Goal: Transaction & Acquisition: Book appointment/travel/reservation

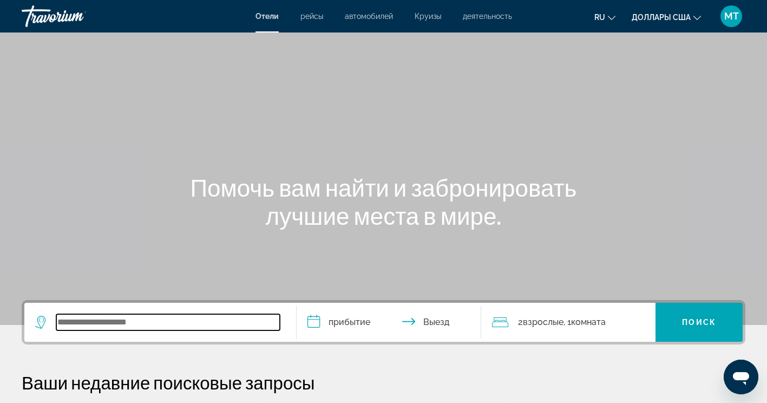
click at [118, 329] on input "Виджет поиска" at bounding box center [168, 322] width 224 height 16
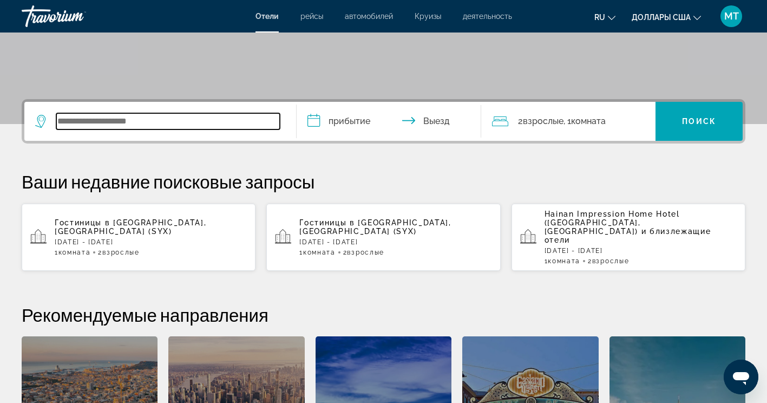
scroll to position [265, 0]
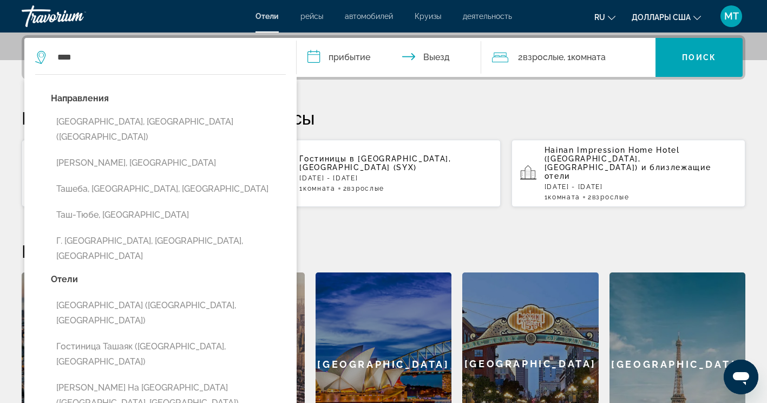
click at [158, 121] on button "Ташкент, Узбекистан (TAS)" at bounding box center [168, 130] width 235 height 36
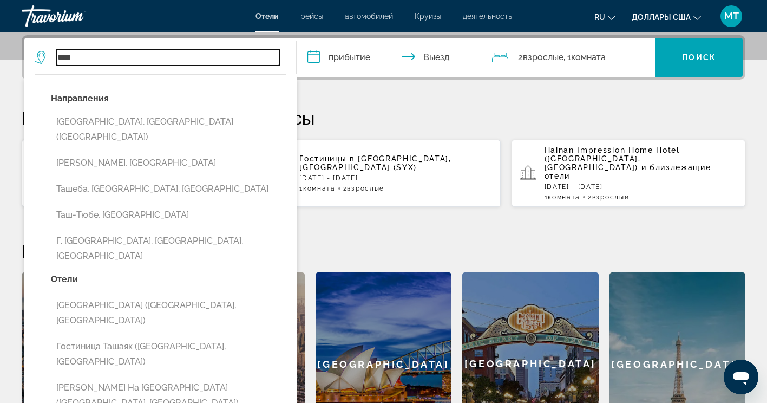
type input "**********"
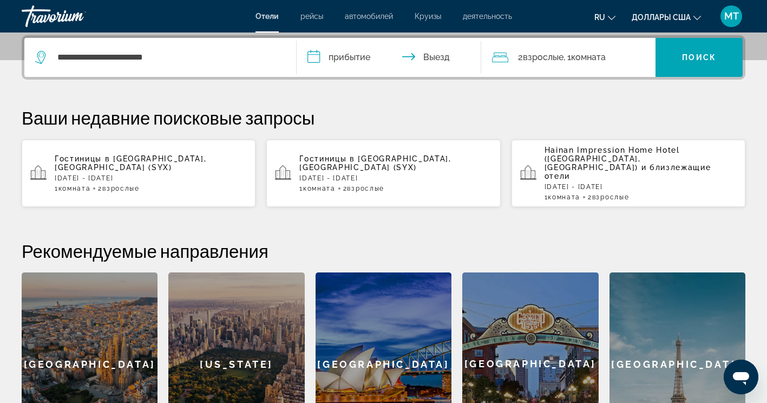
click at [340, 59] on input "**********" at bounding box center [392, 59] width 190 height 42
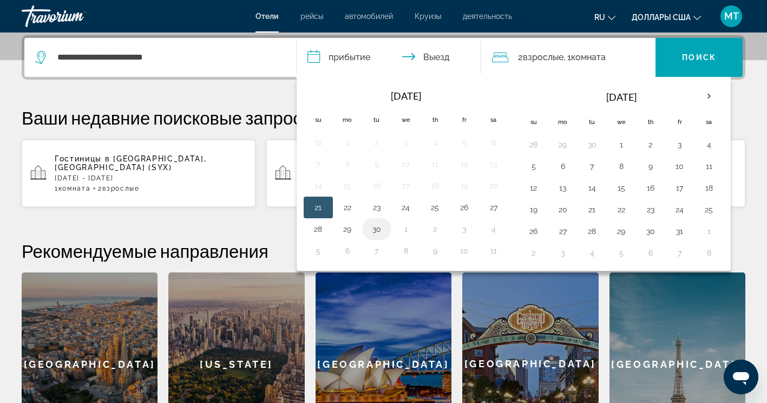
click at [374, 229] on button "30" at bounding box center [376, 229] width 17 height 15
click at [623, 141] on button "1" at bounding box center [621, 144] width 17 height 15
type input "**********"
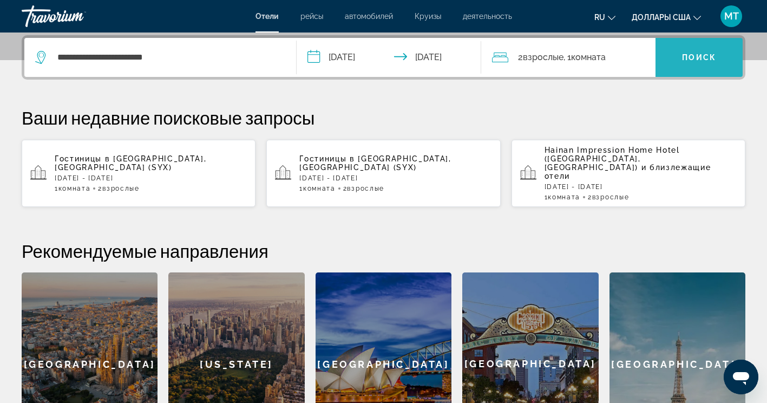
click at [704, 62] on span "Виджет поиска" at bounding box center [699, 57] width 87 height 26
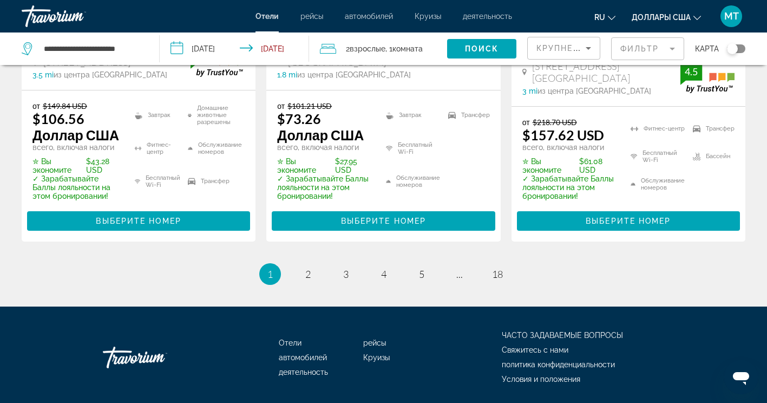
scroll to position [1329, 0]
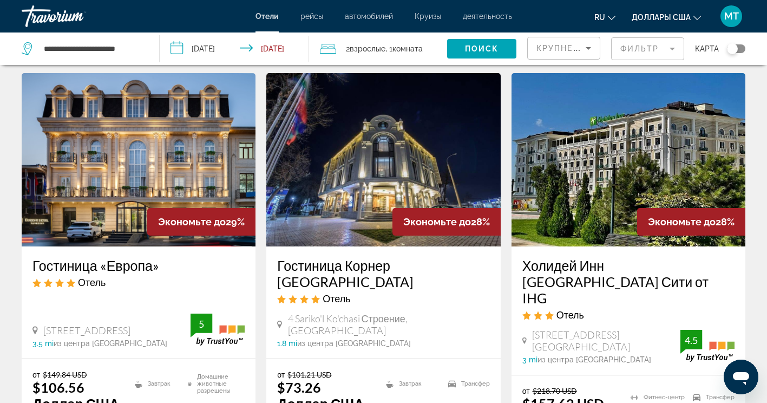
click at [656, 49] on mat-form-field "Фильтр" at bounding box center [648, 48] width 73 height 23
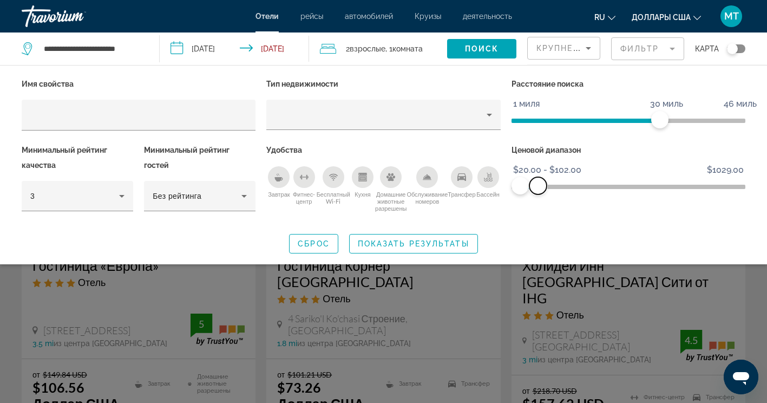
drag, startPoint x: 733, startPoint y: 187, endPoint x: 538, endPoint y: 178, distance: 195.7
click at [538, 178] on span "ngx-слайдер-макс" at bounding box center [538, 185] width 17 height 17
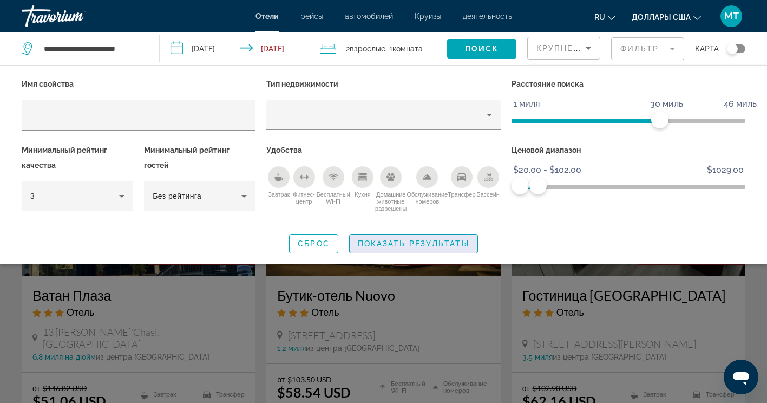
click at [444, 235] on span "Виджет поиска" at bounding box center [414, 244] width 128 height 26
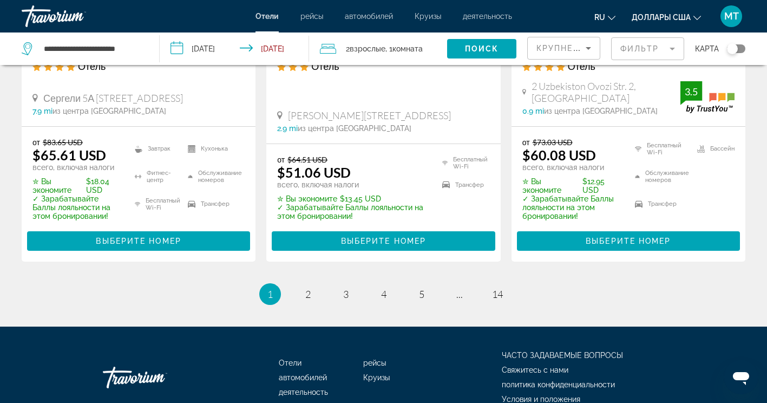
scroll to position [1571, 0]
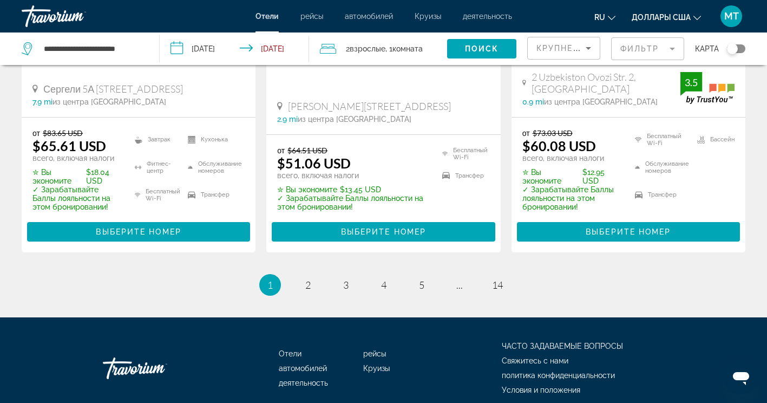
click at [302, 274] on li "страница 2" at bounding box center [308, 285] width 22 height 22
click at [310, 279] on span "2" at bounding box center [307, 285] width 5 height 12
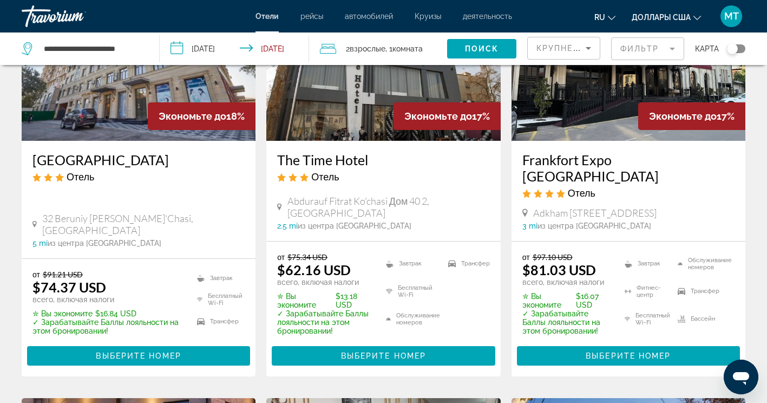
scroll to position [217, 0]
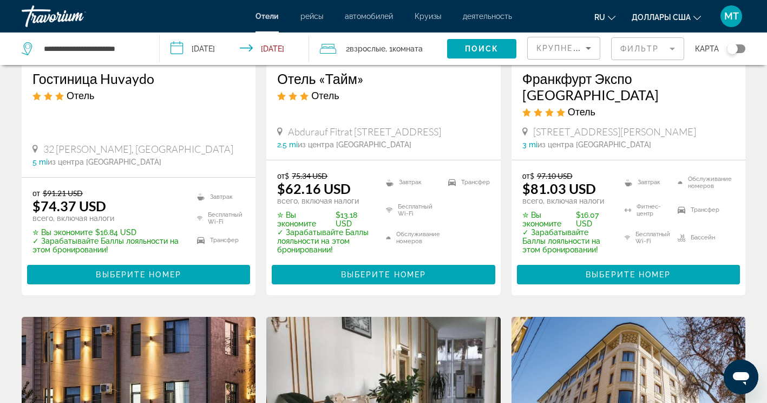
click at [628, 50] on mat-form-field "Фильтр" at bounding box center [648, 48] width 73 height 23
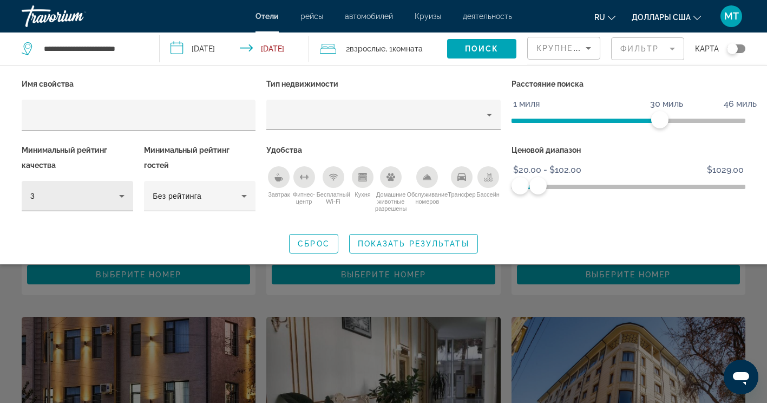
click at [126, 203] on div "3" at bounding box center [78, 196] width 112 height 30
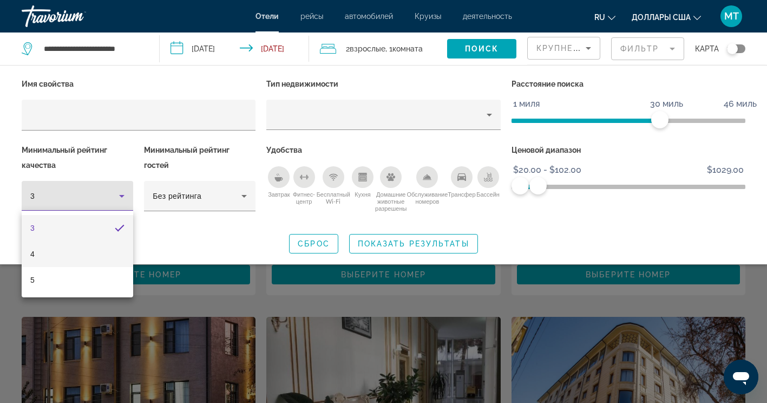
click at [93, 257] on mat-option "4" at bounding box center [78, 254] width 112 height 26
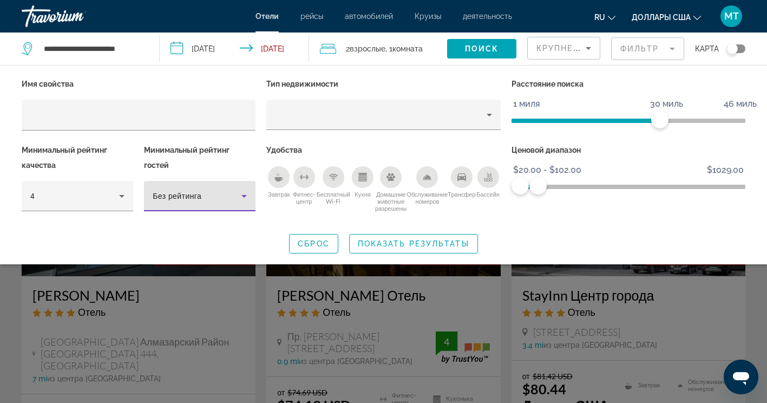
click at [193, 192] on span "Без рейтинга" at bounding box center [177, 196] width 49 height 9
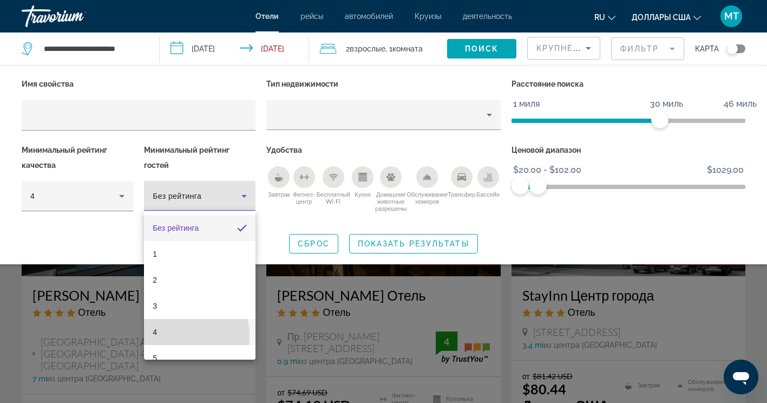
click at [177, 336] on mat-option "4" at bounding box center [200, 332] width 112 height 26
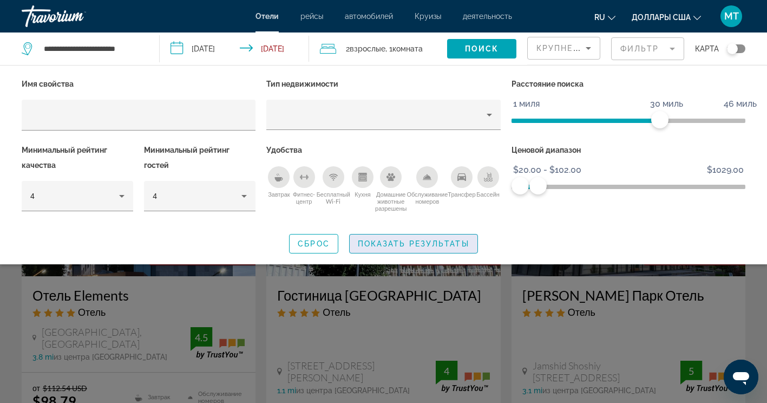
click at [375, 237] on span "Виджет поиска" at bounding box center [414, 244] width 128 height 26
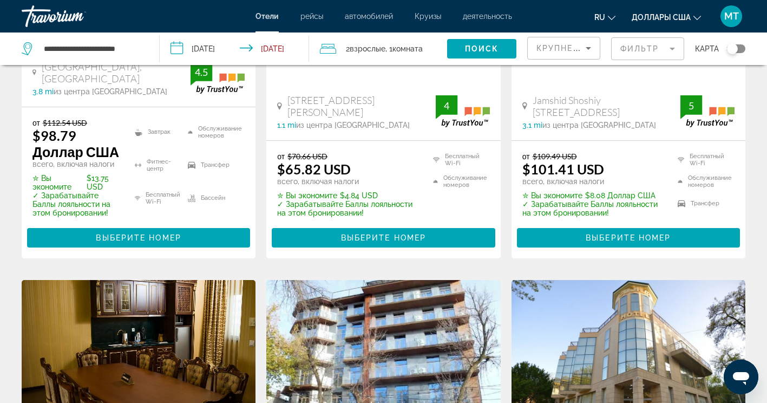
scroll to position [54, 0]
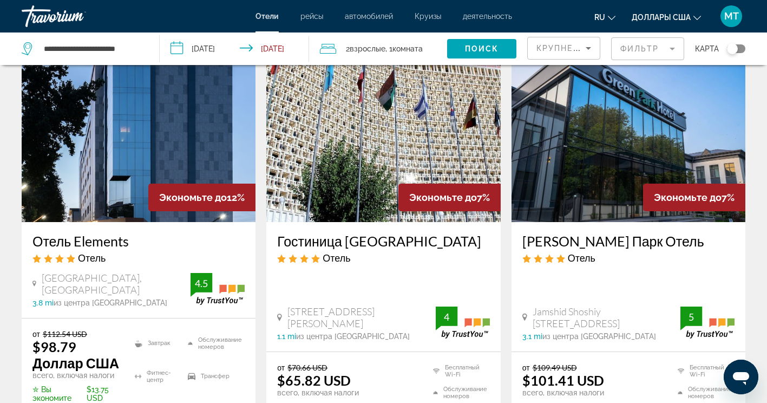
click at [651, 53] on mat-form-field "Фильтр" at bounding box center [648, 48] width 73 height 23
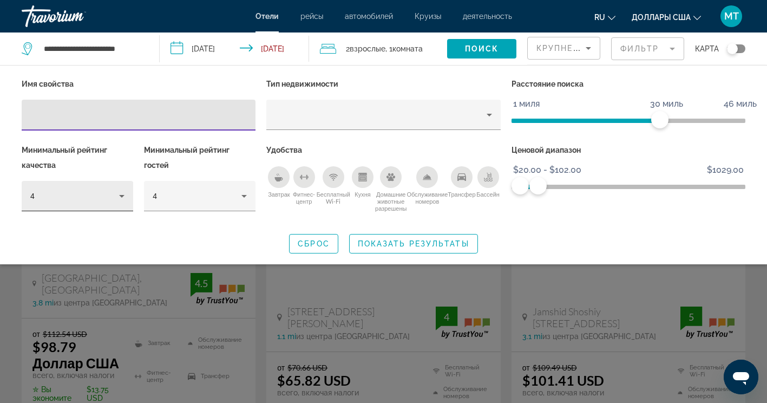
click at [122, 200] on icon "Фильтры отелей" at bounding box center [121, 196] width 13 height 13
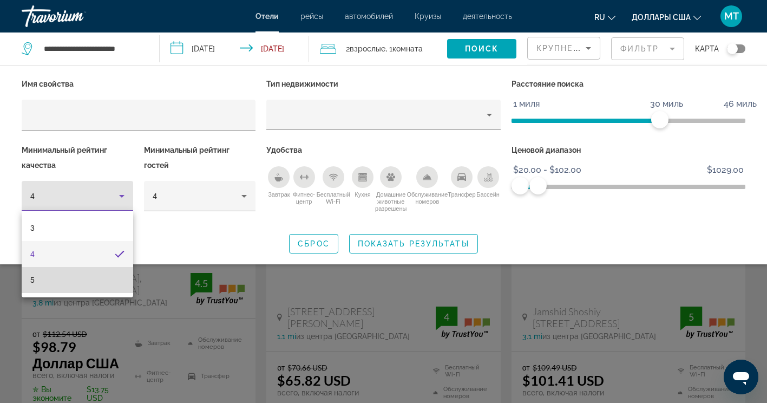
click at [96, 282] on mat-option "5" at bounding box center [78, 280] width 112 height 26
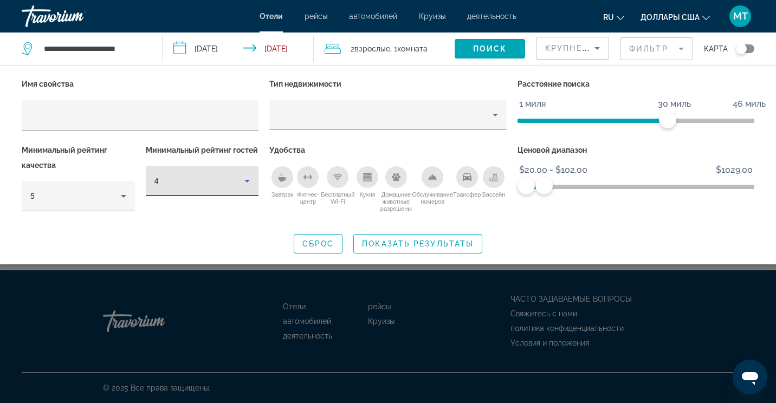
click at [202, 175] on div "4" at bounding box center [199, 180] width 90 height 13
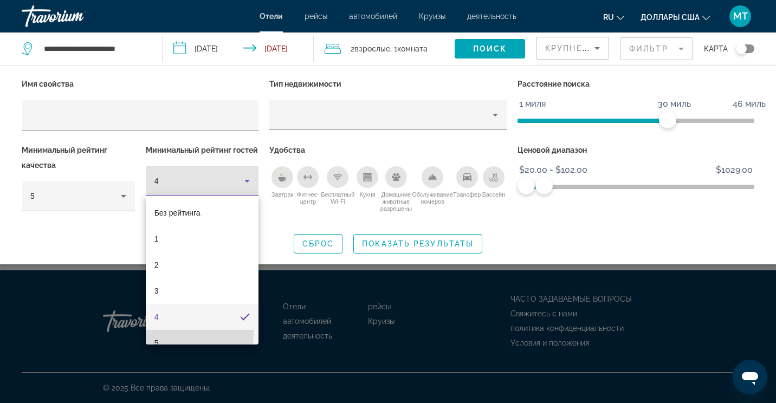
click at [174, 334] on mat-option "5" at bounding box center [202, 343] width 113 height 26
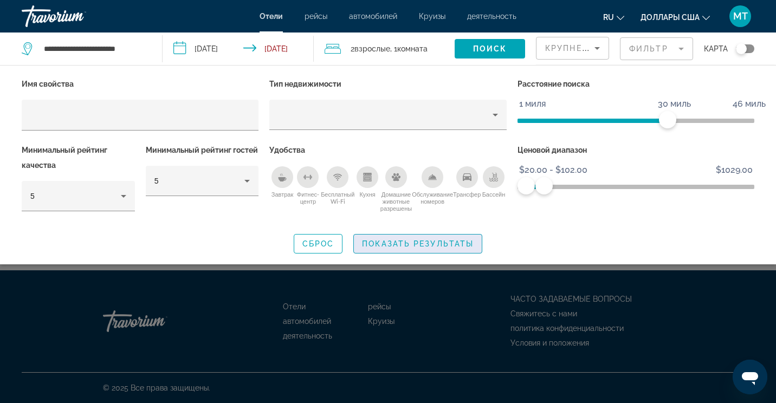
click at [387, 240] on span "Показать результаты" at bounding box center [418, 243] width 112 height 9
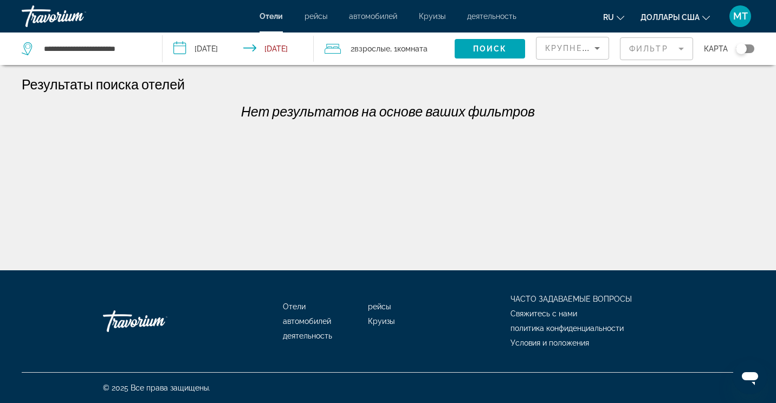
click at [642, 48] on mat-form-field "Фильтр" at bounding box center [656, 48] width 73 height 23
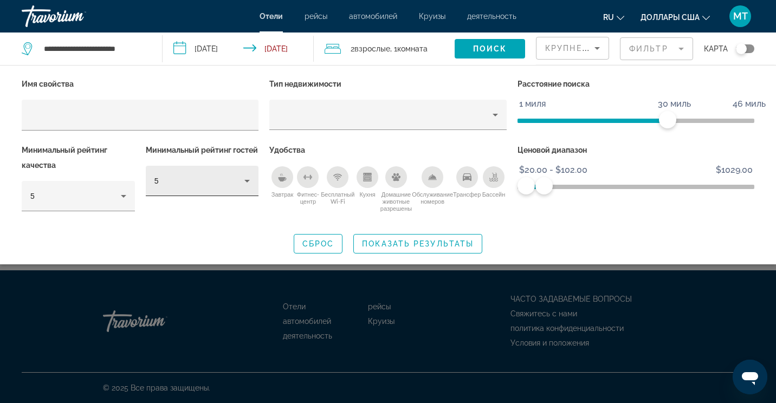
click at [224, 187] on div "5" at bounding box center [202, 181] width 96 height 30
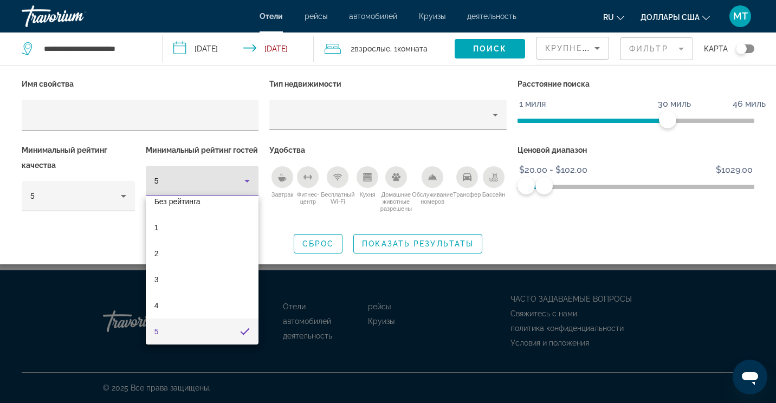
click at [97, 201] on div at bounding box center [388, 201] width 776 height 403
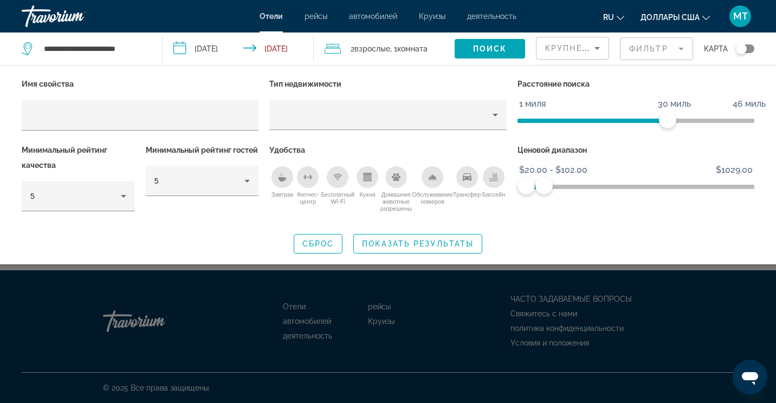
click at [97, 201] on div "5" at bounding box center [75, 196] width 90 height 13
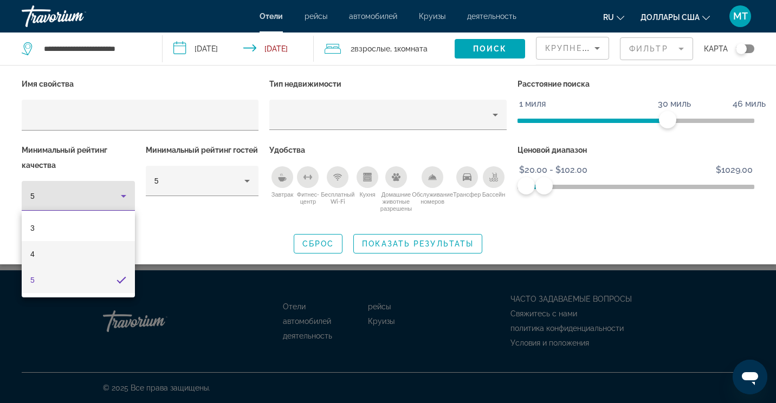
click at [75, 258] on mat-option "4" at bounding box center [78, 254] width 113 height 26
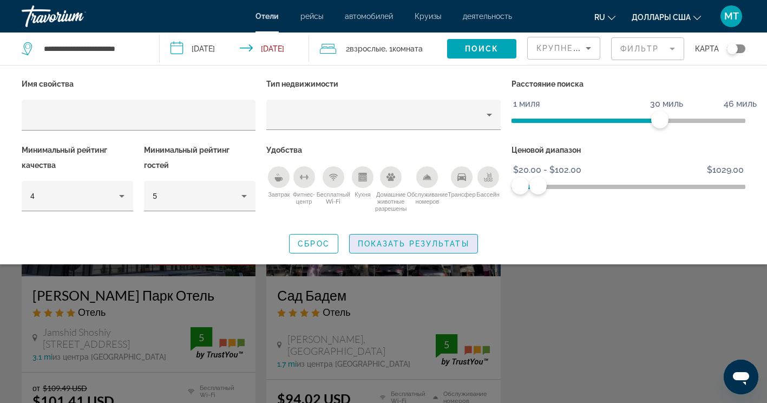
click at [440, 249] on span "Виджет поиска" at bounding box center [414, 244] width 128 height 26
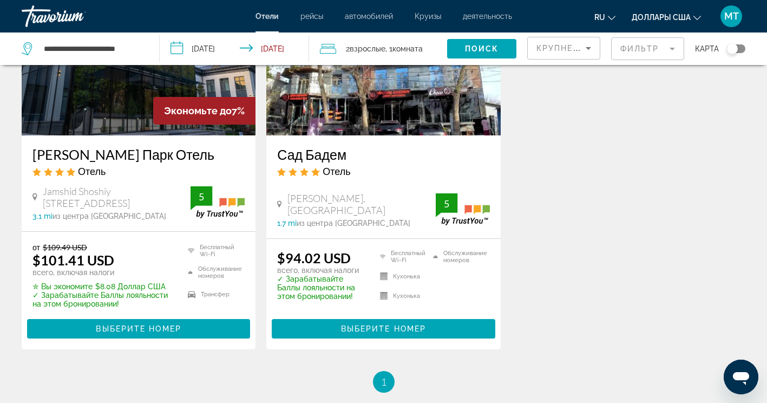
scroll to position [162, 0]
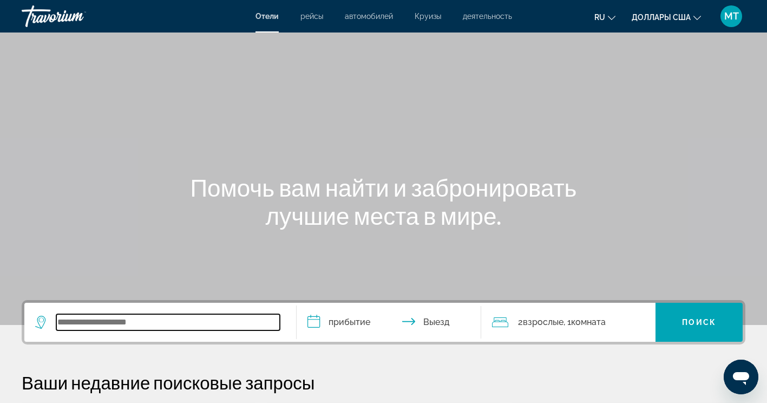
click at [203, 317] on input "Виджет поиска" at bounding box center [168, 322] width 224 height 16
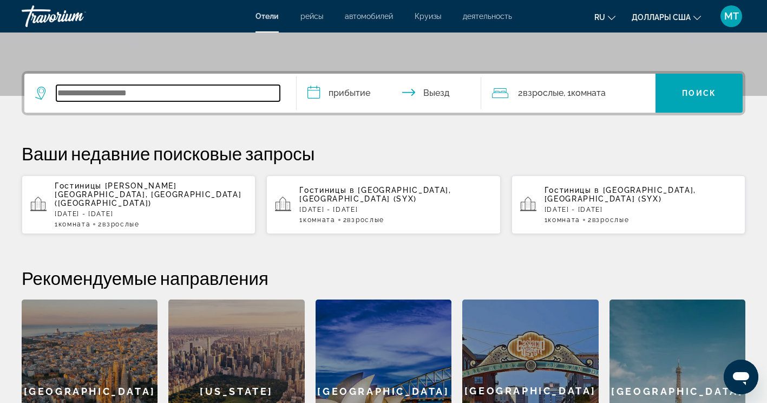
scroll to position [265, 0]
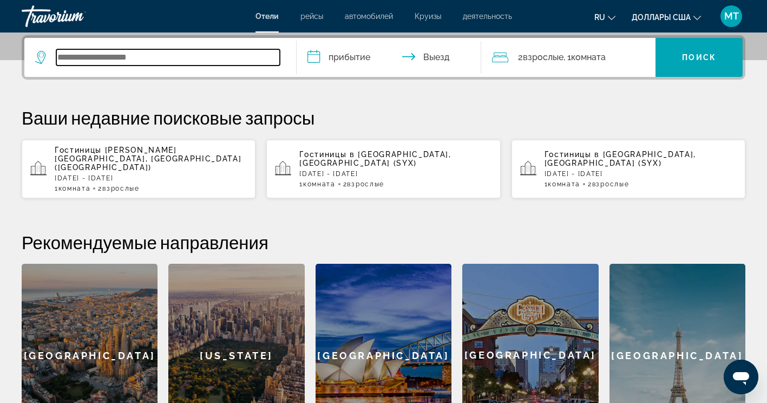
paste input "**********"
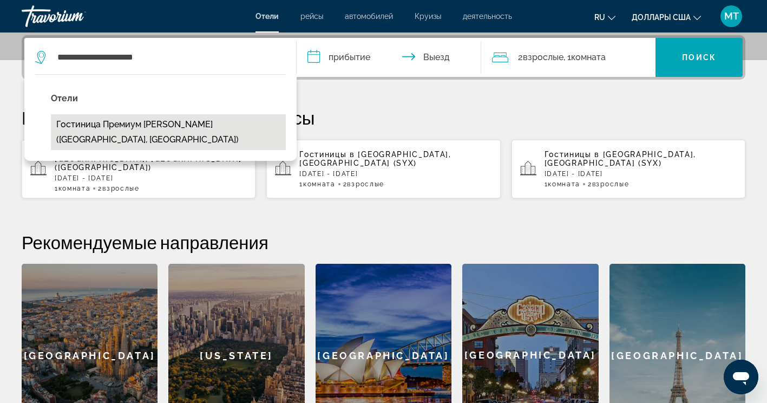
click at [214, 126] on button "Гостиница Премиум [PERSON_NAME] ([GEOGRAPHIC_DATA], [GEOGRAPHIC_DATA])" at bounding box center [168, 132] width 235 height 36
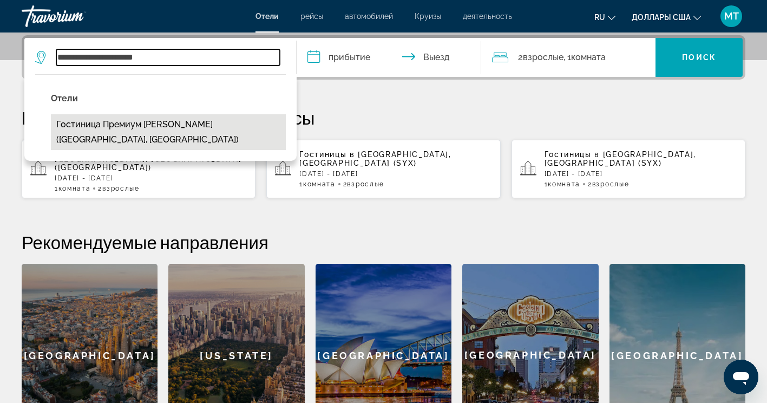
type input "**********"
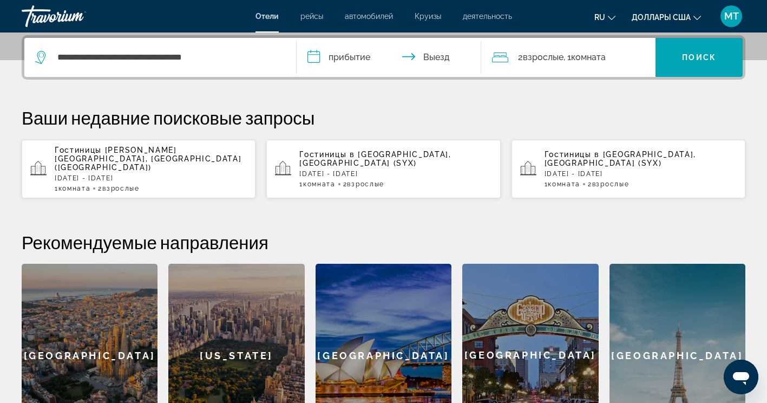
click at [346, 53] on input "**********" at bounding box center [392, 59] width 190 height 42
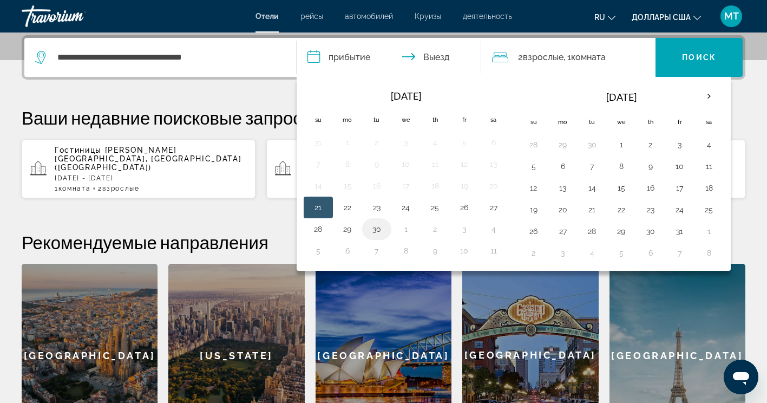
click at [376, 237] on td "30" at bounding box center [376, 229] width 29 height 22
click at [434, 53] on input "**********" at bounding box center [392, 59] width 190 height 42
click at [620, 139] on button "1" at bounding box center [621, 144] width 17 height 15
click at [369, 236] on button "30" at bounding box center [376, 229] width 17 height 15
type input "**********"
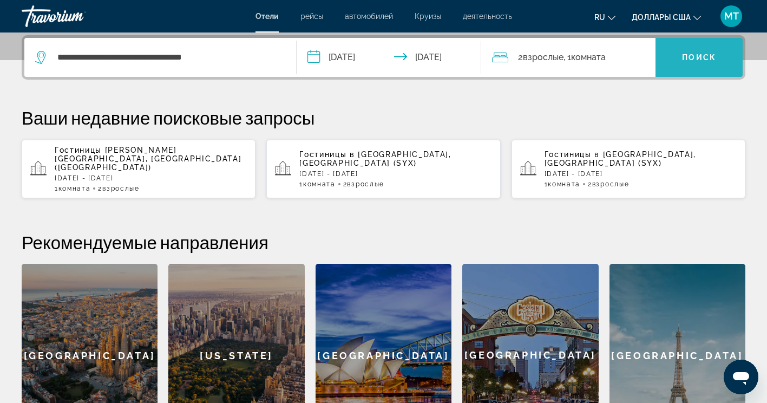
click at [682, 54] on span "Поиск" at bounding box center [699, 57] width 34 height 9
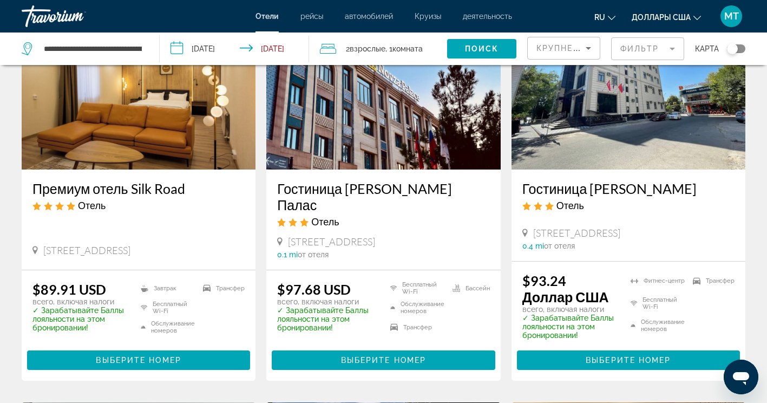
scroll to position [108, 0]
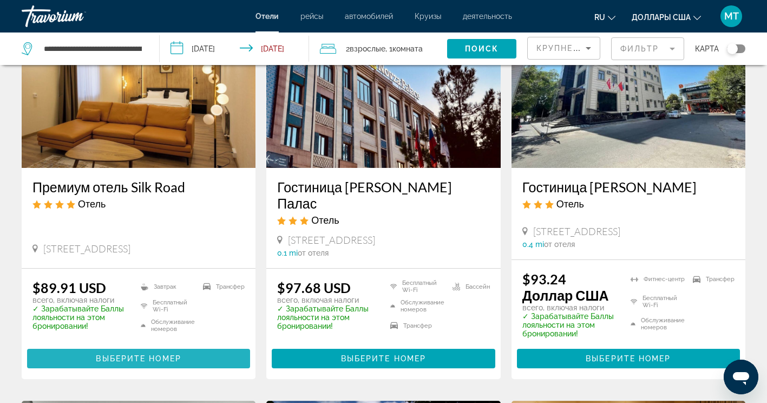
click at [183, 346] on span "Основное содержание" at bounding box center [138, 359] width 223 height 26
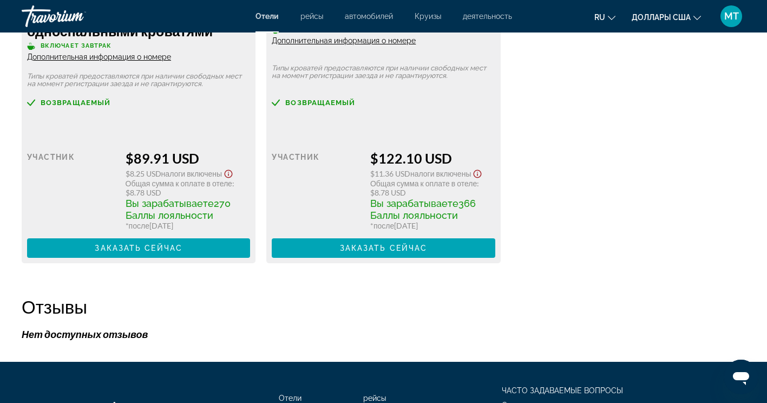
scroll to position [1679, 0]
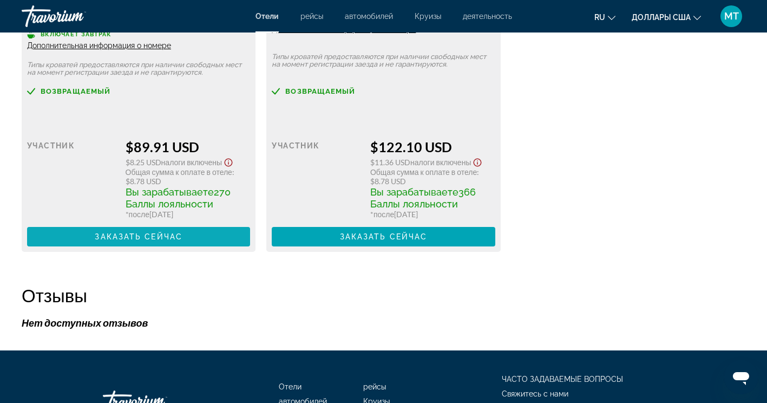
click at [170, 237] on span "Заказать сейчас" at bounding box center [139, 236] width 88 height 9
